Goal: Task Accomplishment & Management: Complete application form

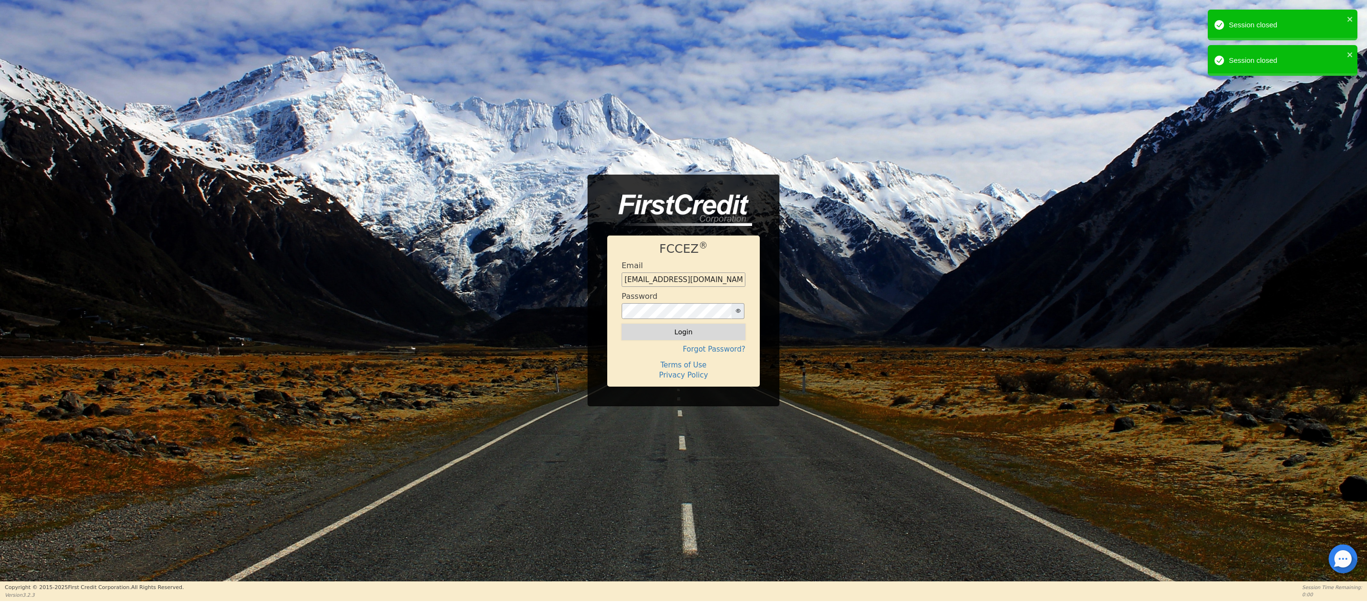
click at [681, 332] on button "Login" at bounding box center [684, 332] width 124 height 16
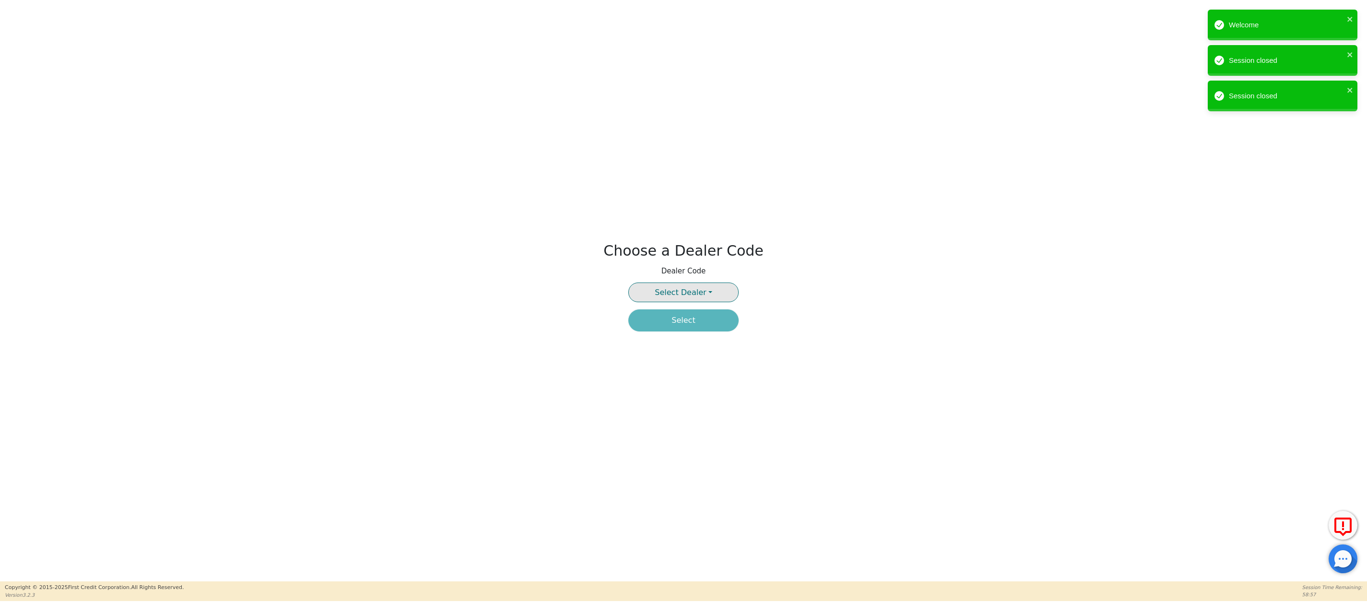
click at [710, 291] on button "Select Dealer" at bounding box center [684, 293] width 110 height 20
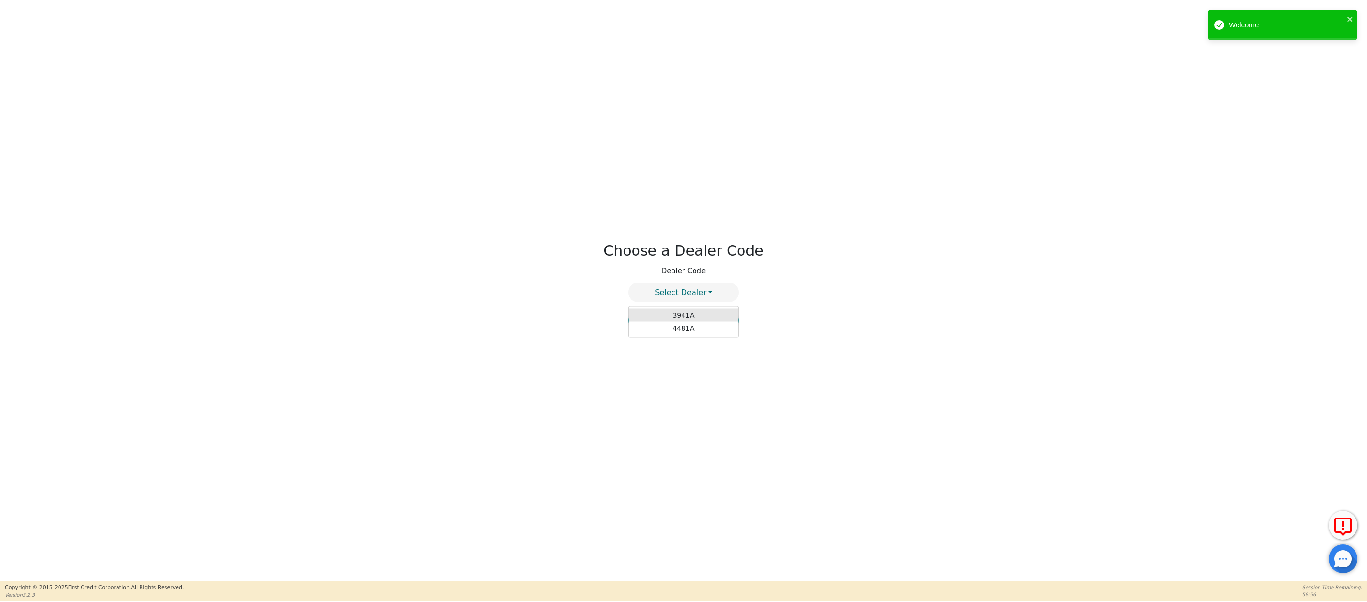
click at [684, 315] on link "3941A" at bounding box center [683, 315] width 109 height 13
click at [680, 320] on button "Select" at bounding box center [684, 320] width 110 height 22
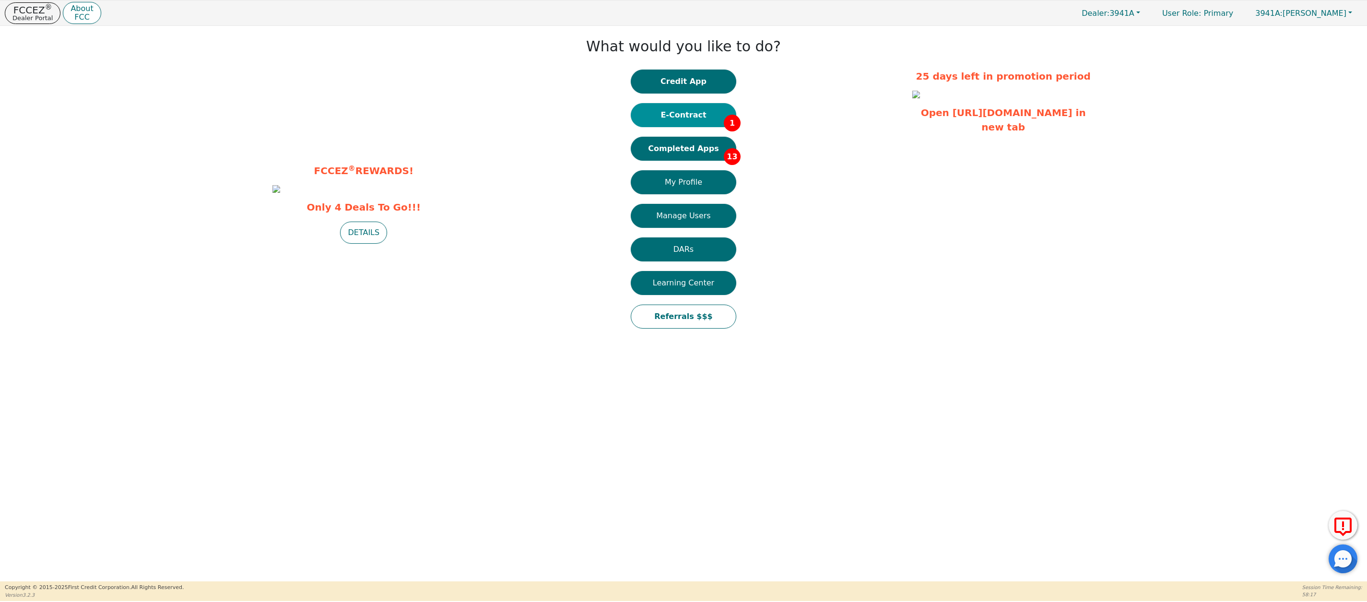
click at [691, 113] on button "E-Contract 1" at bounding box center [684, 115] width 106 height 24
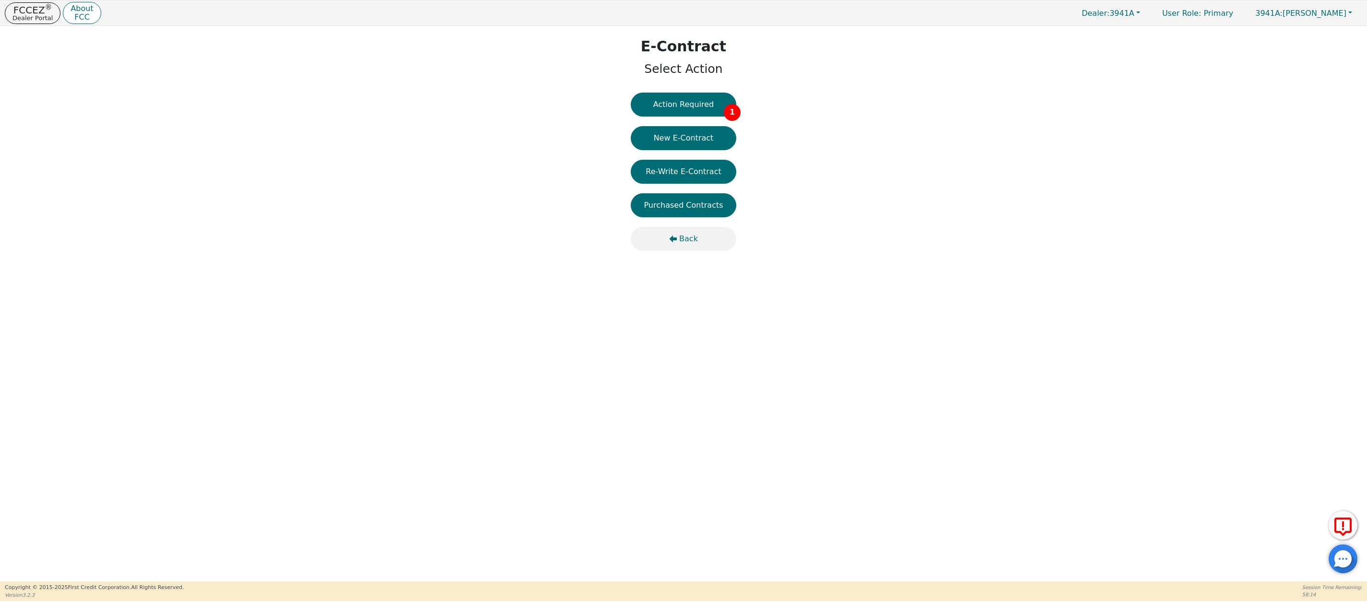
click at [687, 239] on span "Back" at bounding box center [688, 239] width 19 height 12
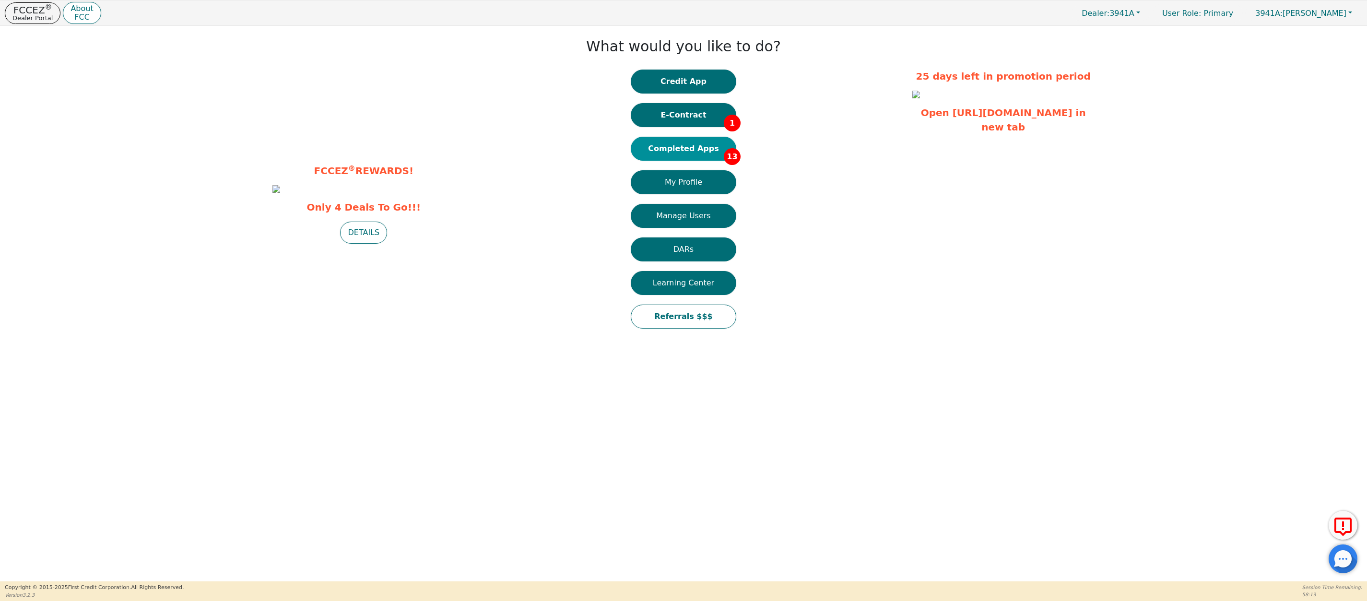
click at [679, 149] on button "Completed Apps 13" at bounding box center [684, 149] width 106 height 24
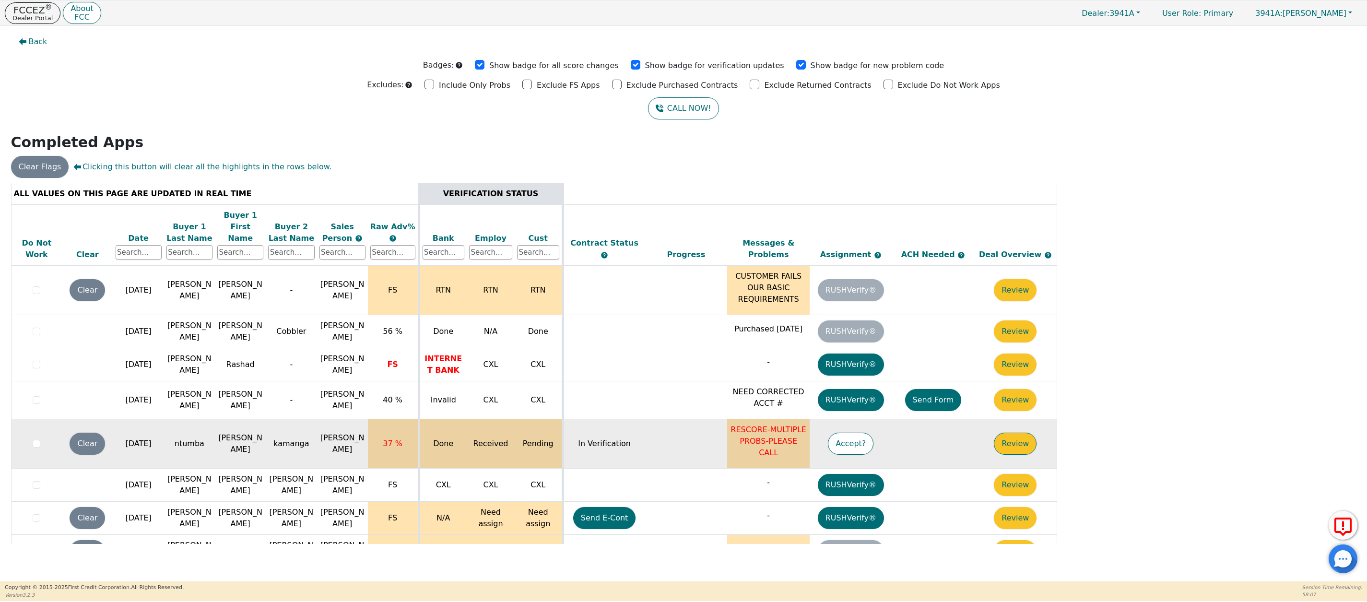
click at [1031, 433] on button "Review" at bounding box center [1015, 444] width 43 height 22
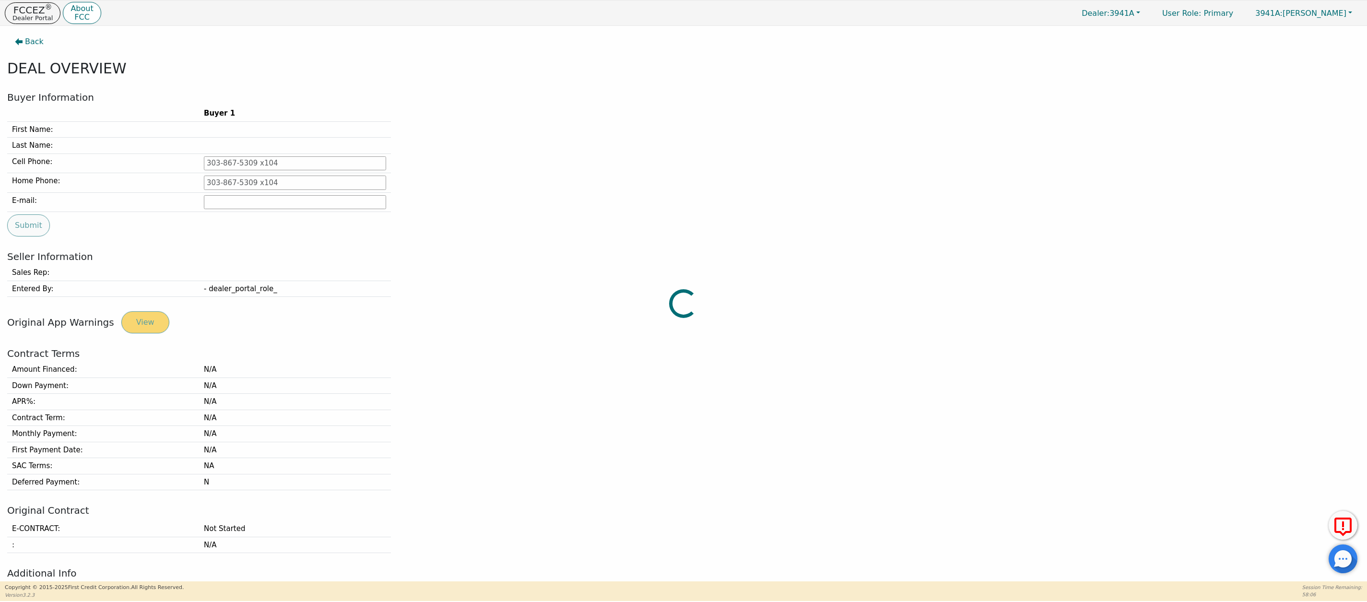
type input "[PHONE_NUMBER]"
type input "[EMAIL_ADDRESS][DOMAIN_NAME]"
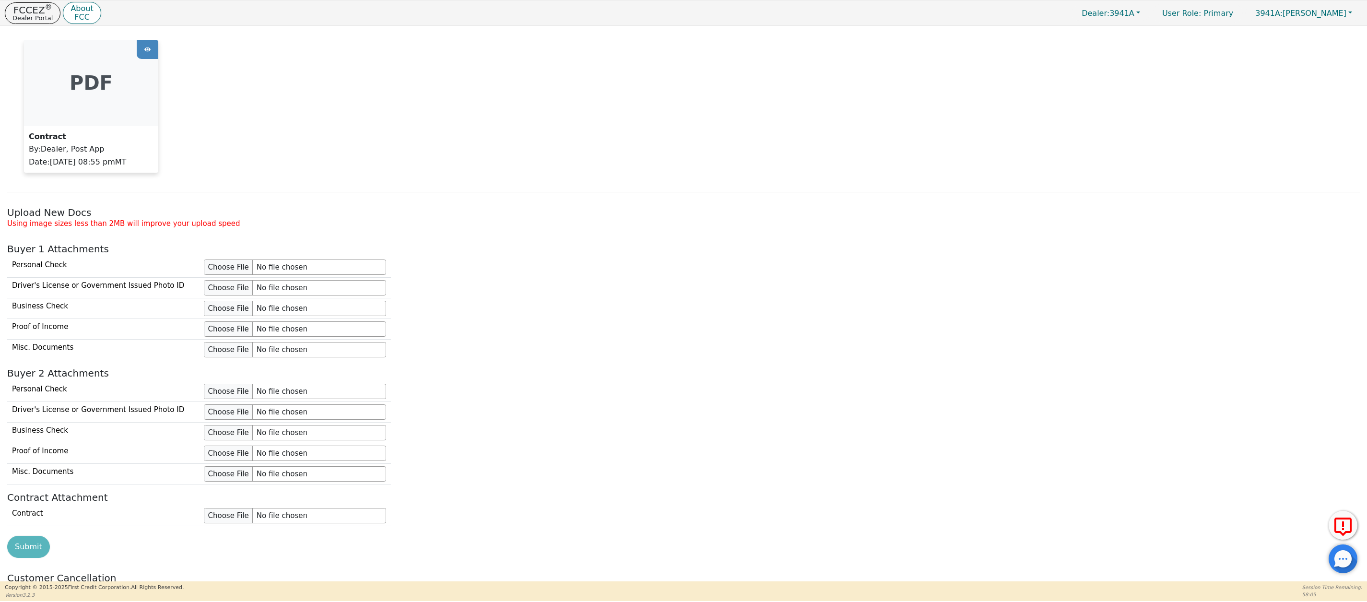
scroll to position [812, 0]
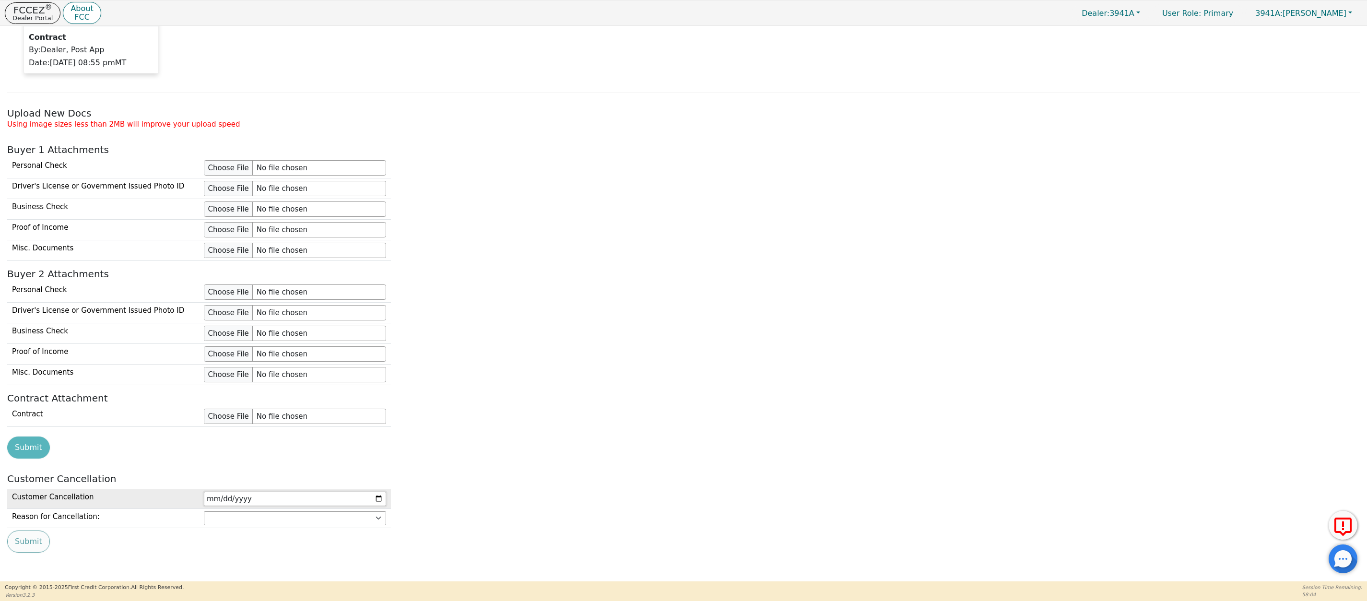
click at [245, 494] on input "date" at bounding box center [295, 499] width 182 height 14
click at [382, 496] on input "date" at bounding box center [295, 499] width 182 height 14
click at [427, 451] on div "Submit" at bounding box center [684, 448] width 1360 height 22
click at [378, 492] on input "date" at bounding box center [295, 499] width 182 height 14
type input "[DATE]"
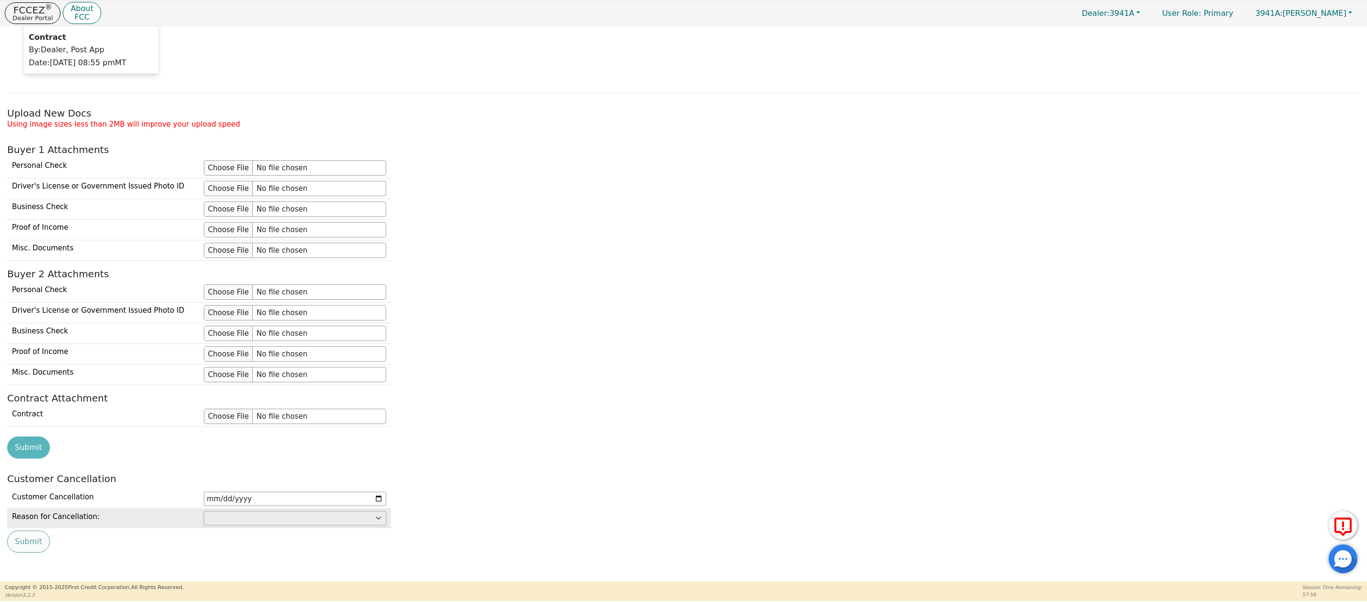
click at [261, 514] on select "Customer: cannot afford Customer: dissatisfied with product Customer: unavailab…" at bounding box center [295, 518] width 182 height 14
select select "Dealer: unresolved transaction issues"
click at [204, 511] on select "Customer: cannot afford Customer: dissatisfied with product Customer: unavailab…" at bounding box center [295, 518] width 182 height 14
click at [21, 541] on button "Submit" at bounding box center [28, 542] width 43 height 22
